Goal: Information Seeking & Learning: Check status

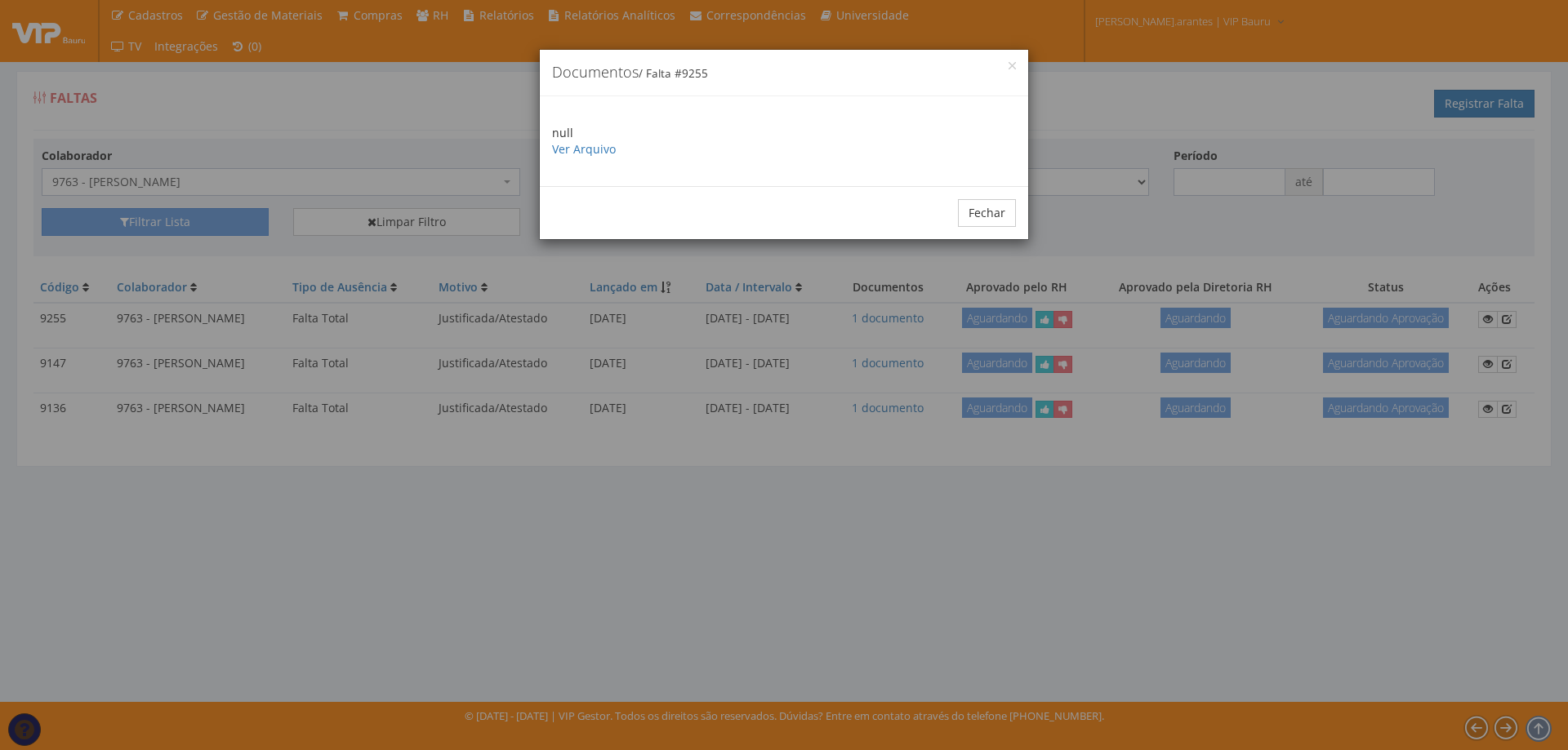
click at [1013, 60] on div "× Documentos / Falta # 9255" at bounding box center [784, 73] width 488 height 47
click at [995, 222] on button "Fechar" at bounding box center [986, 213] width 58 height 28
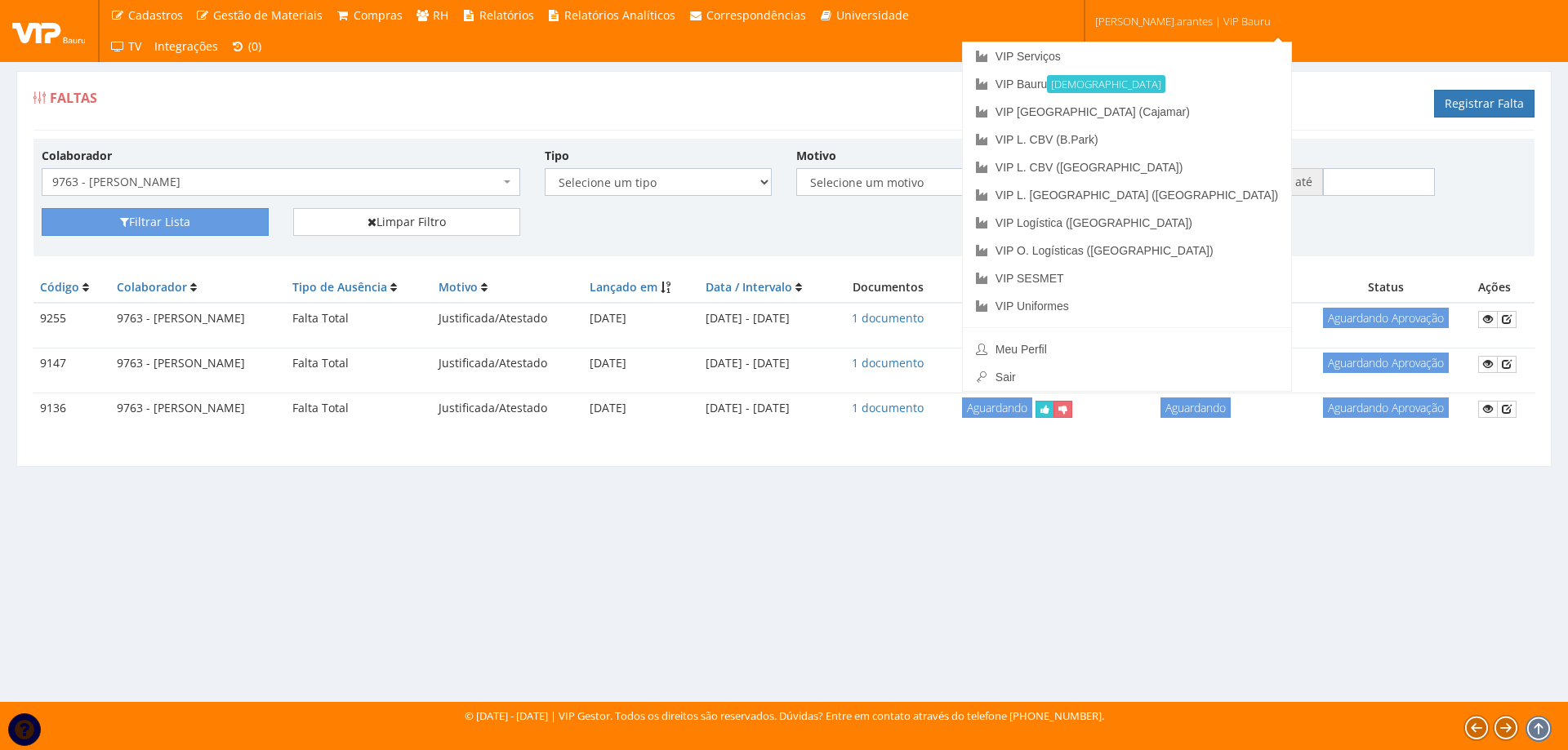
click at [1191, 27] on span "[PERSON_NAME].arantes | VIP Bauru" at bounding box center [1182, 21] width 175 height 16
click at [1090, 111] on link "VIP [GEOGRAPHIC_DATA] (Cajamar)" at bounding box center [1126, 111] width 328 height 28
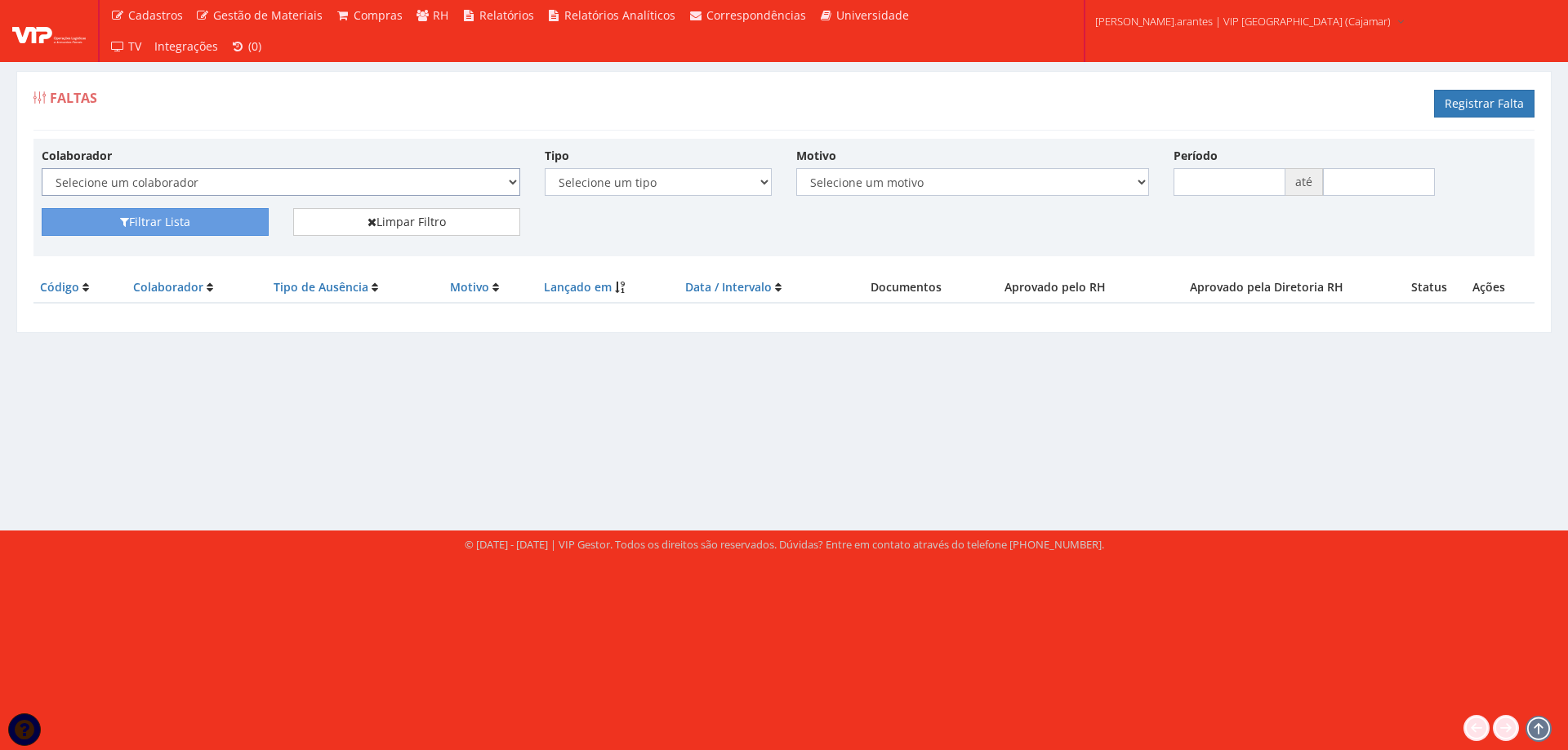
click at [247, 177] on div "Colaborador Selecione um colaborador 95 - ADRIANE NEVES JESUS 76 - ADRIANO SILV…" at bounding box center [281, 171] width 503 height 49
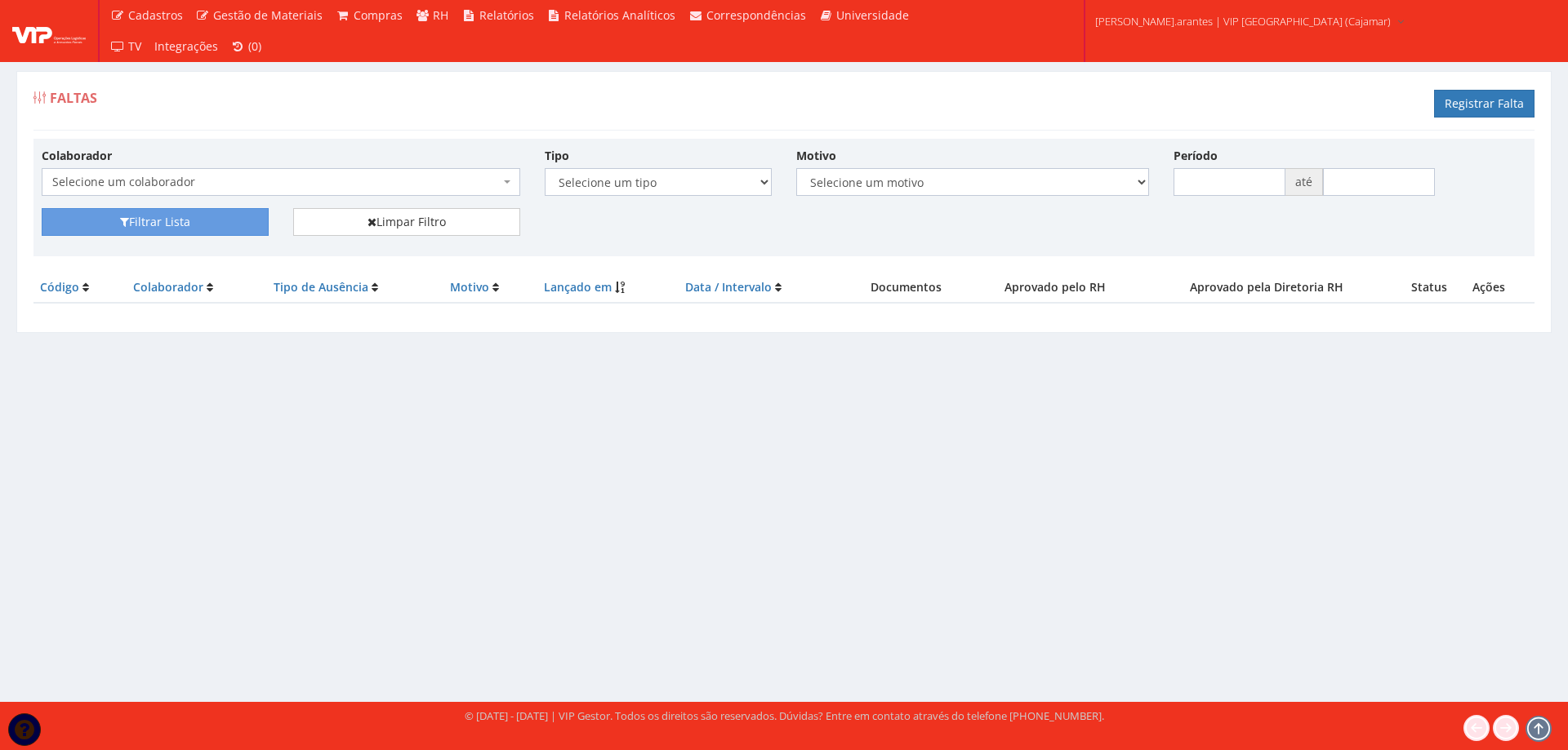
click at [41, 168] on select "Selecione um colaborador 95 - ADRIANE NEVES JESUS 76 - ADRIANO SILVA ARAUJO 112…" at bounding box center [41, 168] width 1 height 1
click at [247, 176] on span "Selecione um colaborador" at bounding box center [276, 181] width 448 height 16
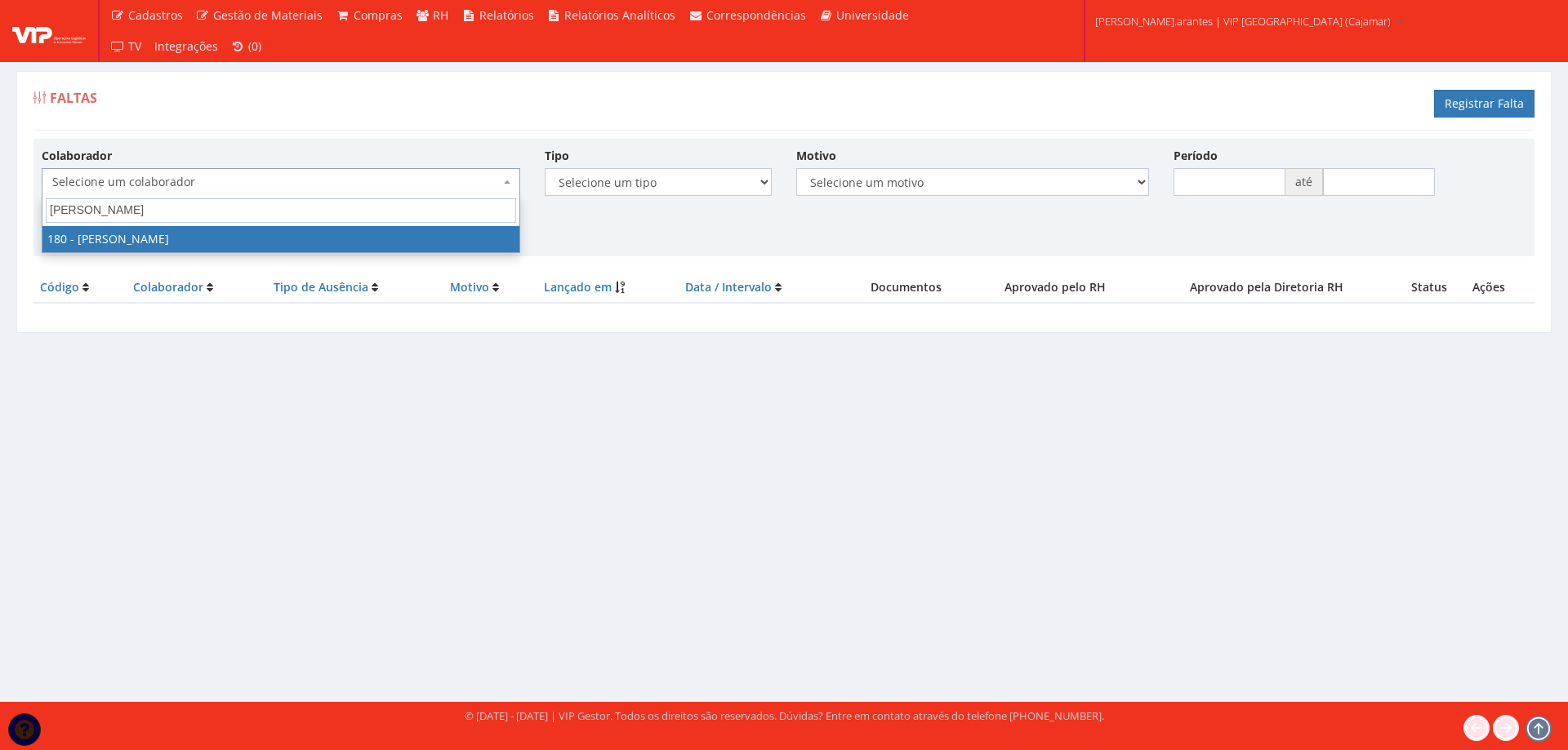
type input "bruno ez"
select select "4077"
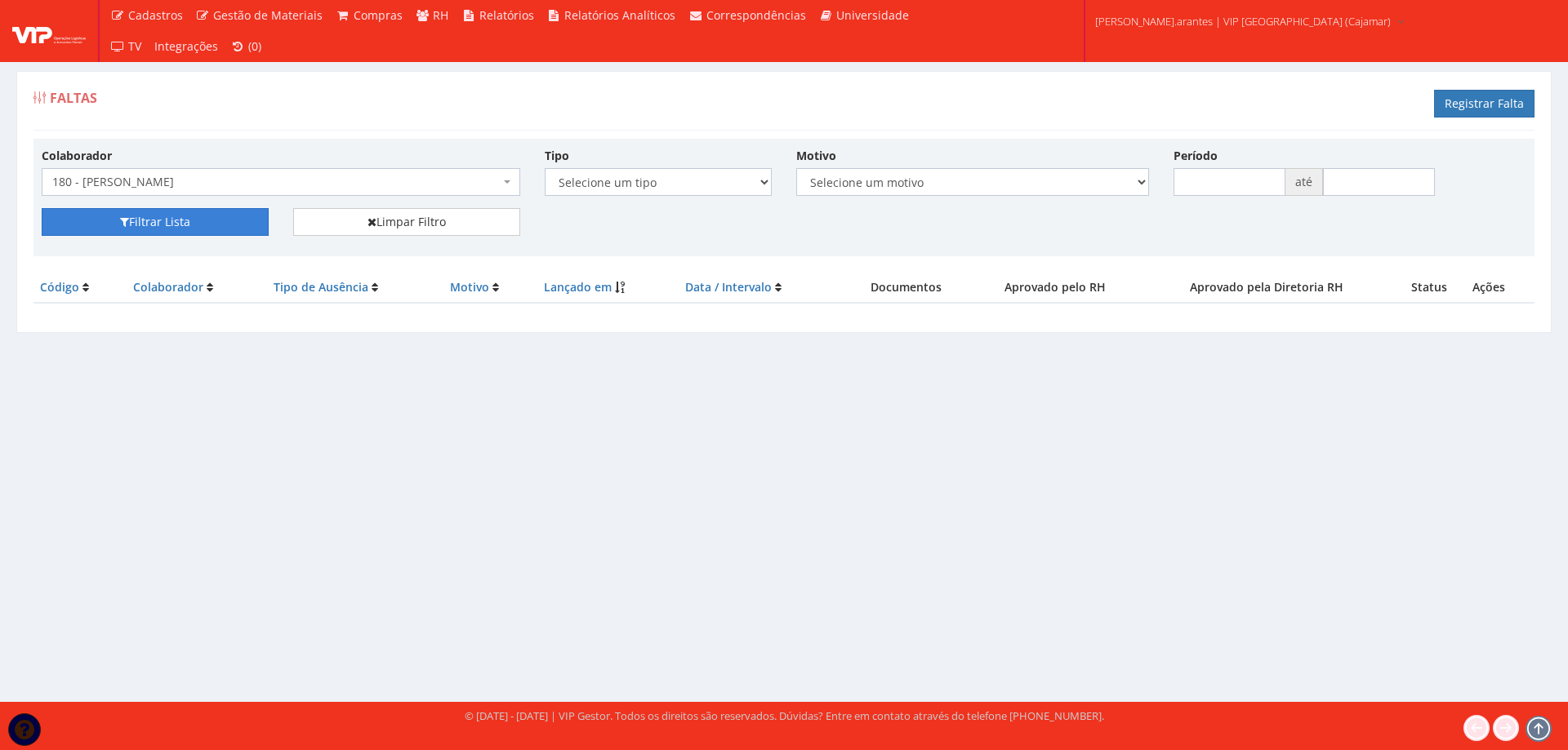
click at [214, 227] on button "Filtrar Lista" at bounding box center [155, 221] width 227 height 28
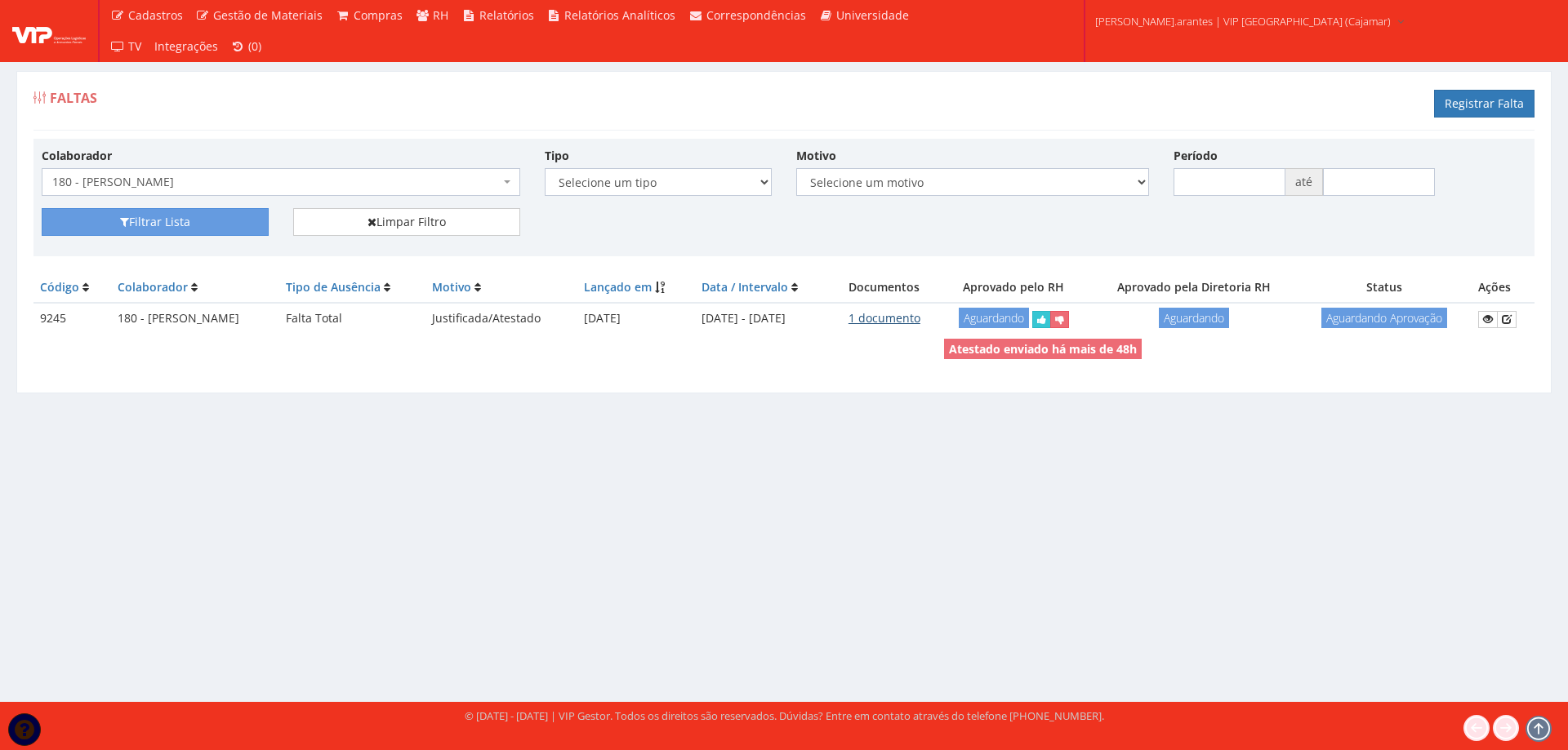
click at [920, 314] on link "1 documento" at bounding box center [885, 318] width 72 height 16
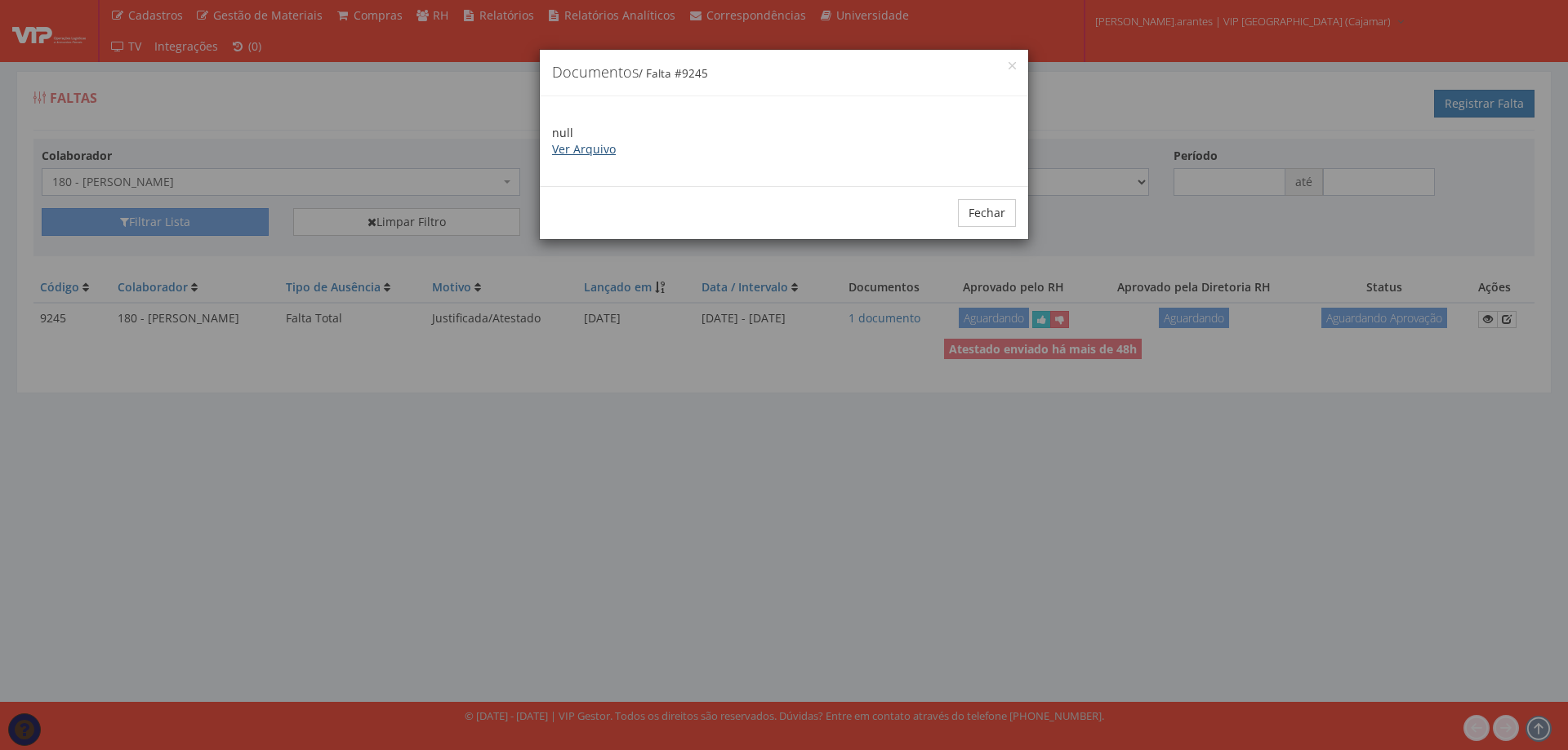
click at [574, 153] on link "Ver Arquivo" at bounding box center [584, 148] width 64 height 16
click at [980, 211] on button "Fechar" at bounding box center [986, 213] width 58 height 28
